Goal: Information Seeking & Learning: Learn about a topic

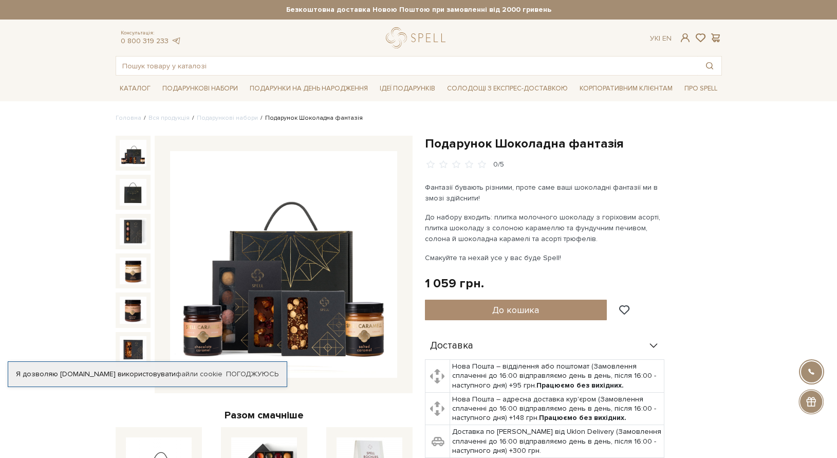
click at [316, 293] on img at bounding box center [283, 264] width 227 height 227
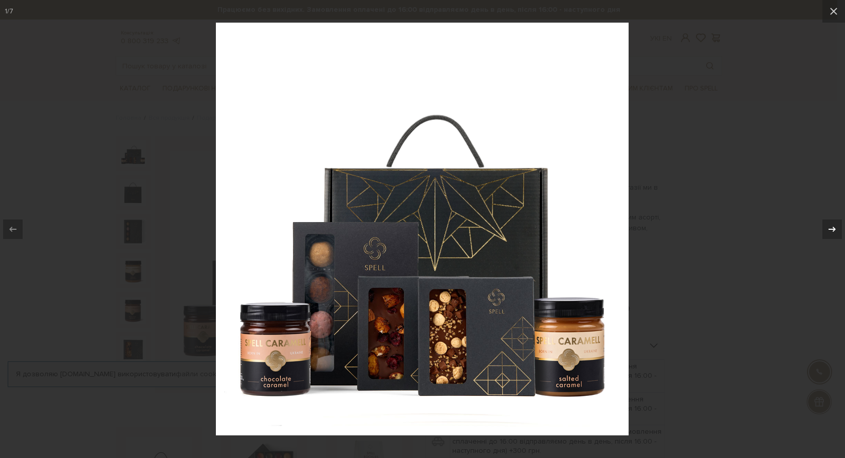
click at [829, 232] on icon at bounding box center [832, 229] width 12 height 12
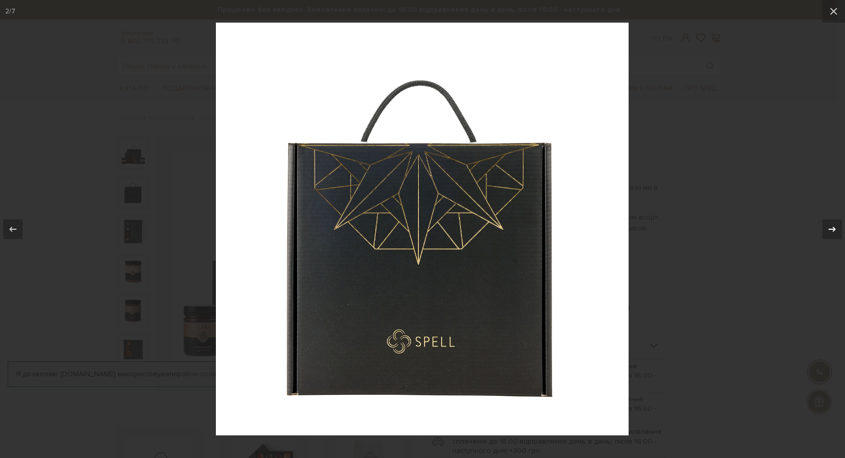
click at [829, 232] on icon at bounding box center [832, 229] width 12 height 12
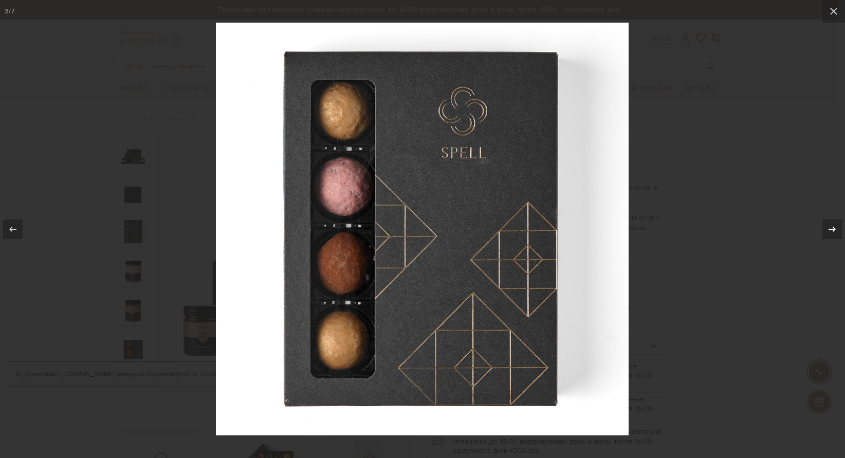
click at [829, 232] on icon at bounding box center [832, 229] width 12 height 12
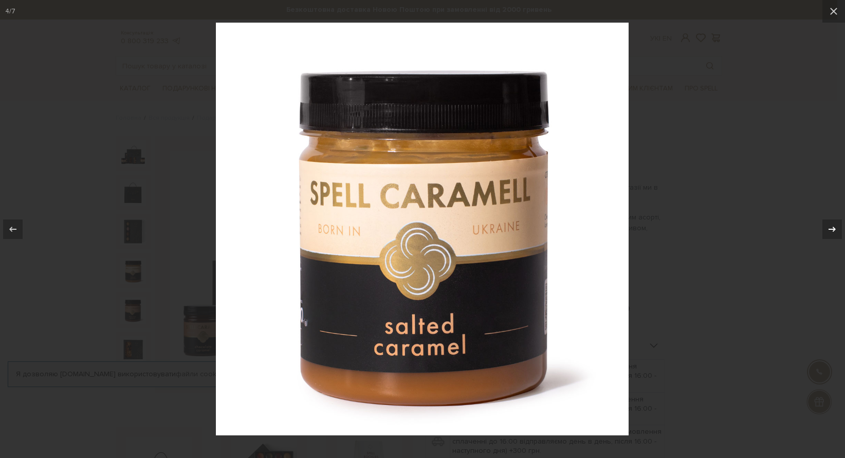
click at [829, 232] on div "4 / 7" at bounding box center [422, 229] width 845 height 458
click at [831, 230] on icon at bounding box center [832, 229] width 12 height 12
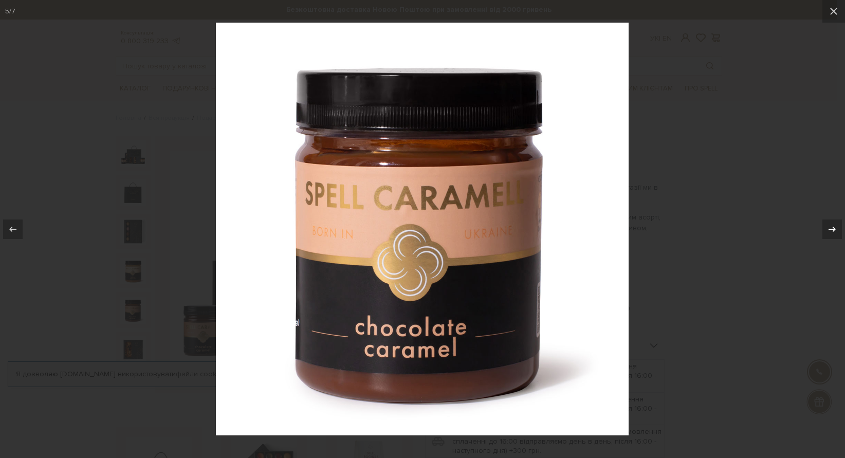
click at [831, 230] on icon at bounding box center [832, 229] width 12 height 12
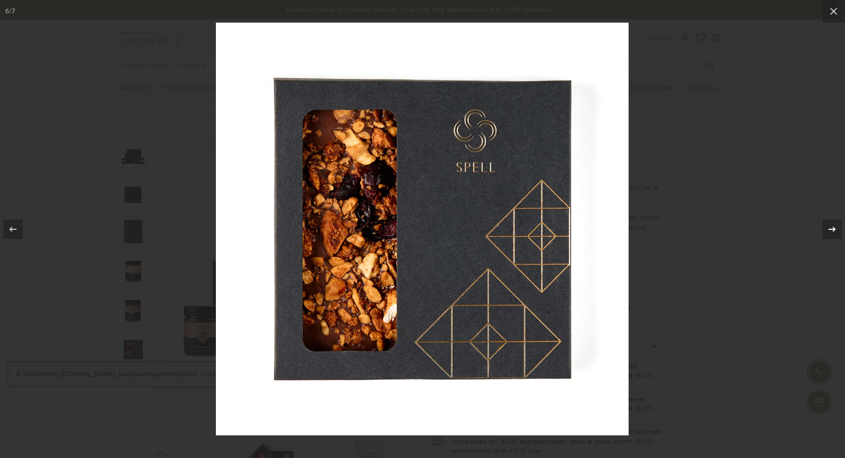
click at [831, 230] on icon at bounding box center [832, 229] width 12 height 12
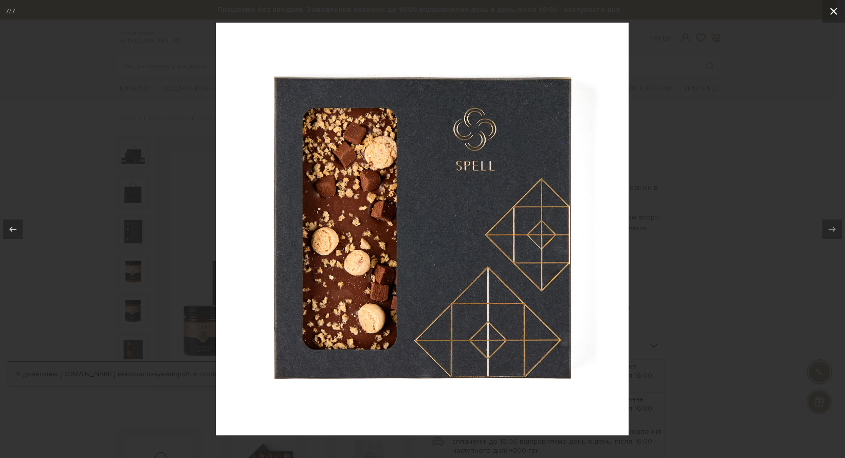
click at [836, 11] on icon at bounding box center [833, 11] width 12 height 12
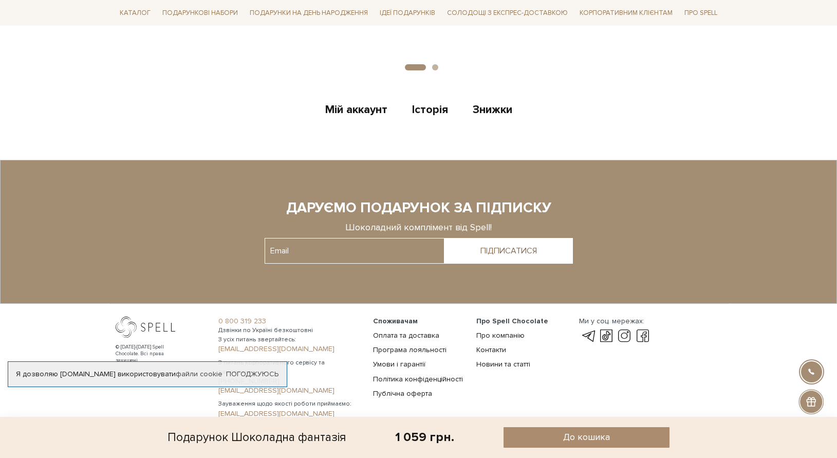
scroll to position [1083, 0]
